Goal: Information Seeking & Learning: Check status

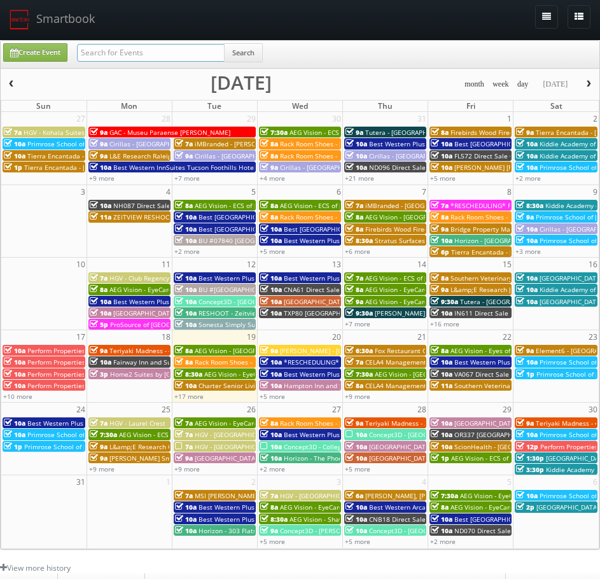
click at [175, 50] on input "text" at bounding box center [151, 53] width 148 height 18
type input "txp82"
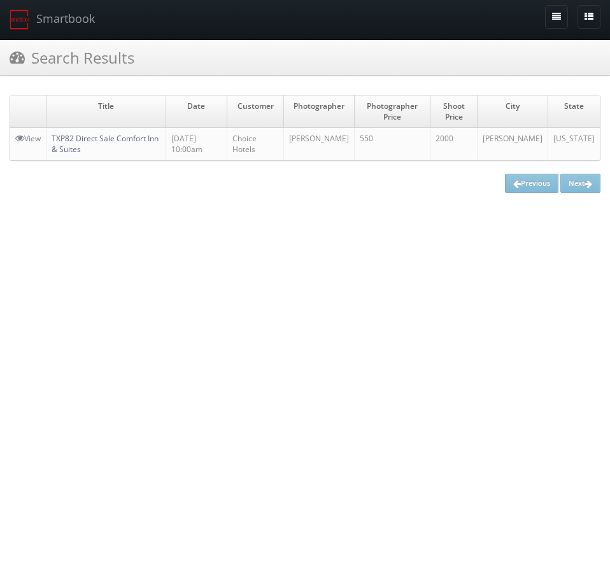
click at [150, 134] on link "TXP82 Direct Sale Comfort Inn & Suites" at bounding box center [105, 144] width 107 height 22
click at [25, 14] on img at bounding box center [20, 20] width 20 height 20
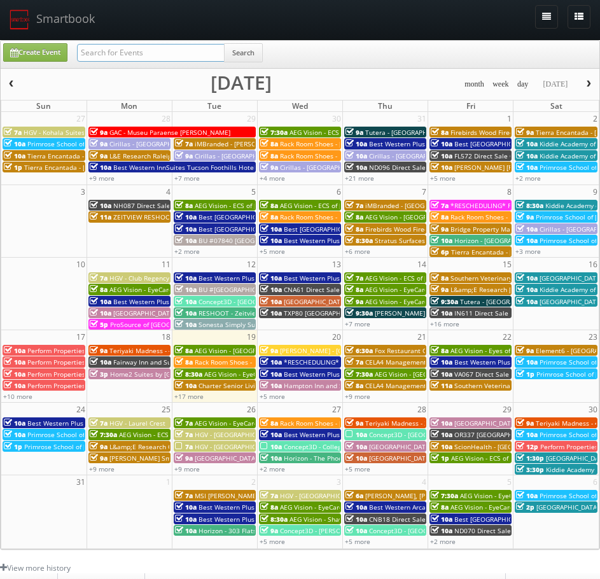
click at [197, 50] on input "text" at bounding box center [151, 53] width 148 height 18
click at [195, 50] on input "text" at bounding box center [151, 53] width 148 height 18
paste input "NE184"
type input "NE184"
click at [254, 57] on button "Search" at bounding box center [243, 52] width 39 height 19
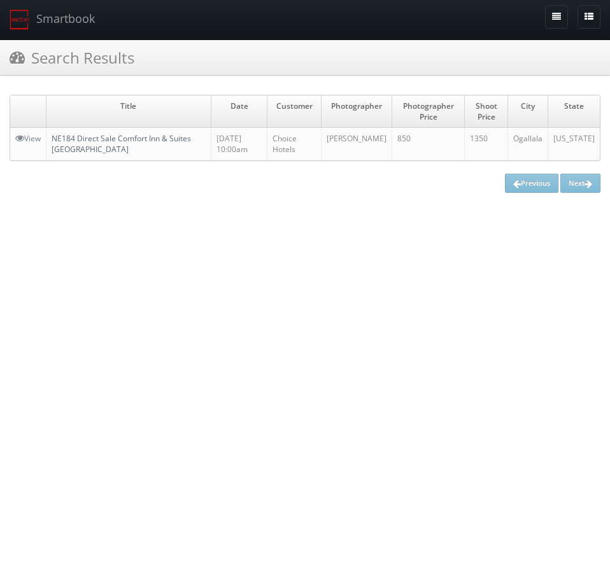
click at [122, 141] on link "NE184 Direct Sale Comfort Inn & Suites [GEOGRAPHIC_DATA]" at bounding box center [121, 144] width 139 height 22
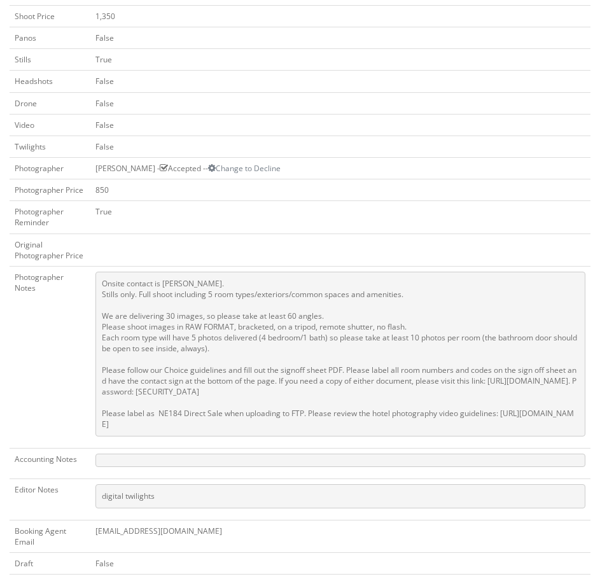
scroll to position [509, 0]
